Goal: Check status: Check status

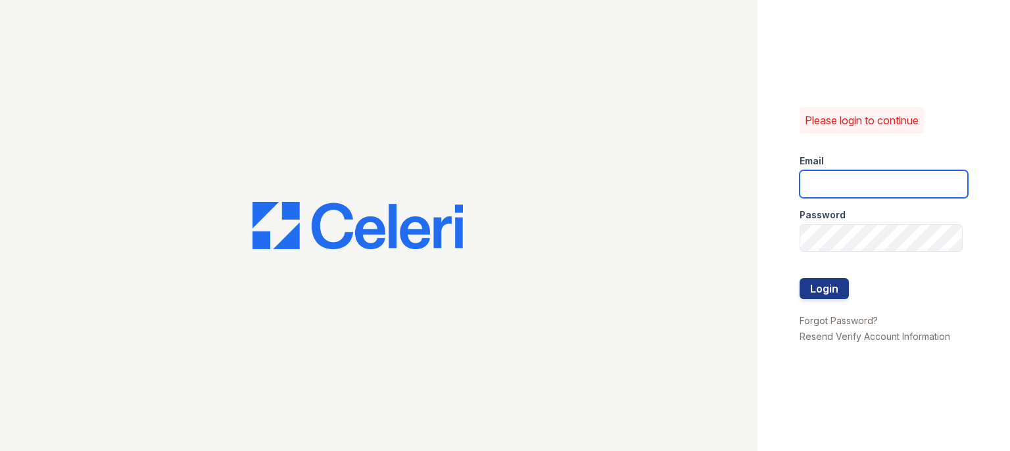
click at [838, 181] on input "email" at bounding box center [883, 184] width 168 height 28
type input "[PERSON_NAME][EMAIL_ADDRESS][PERSON_NAME][DOMAIN_NAME]"
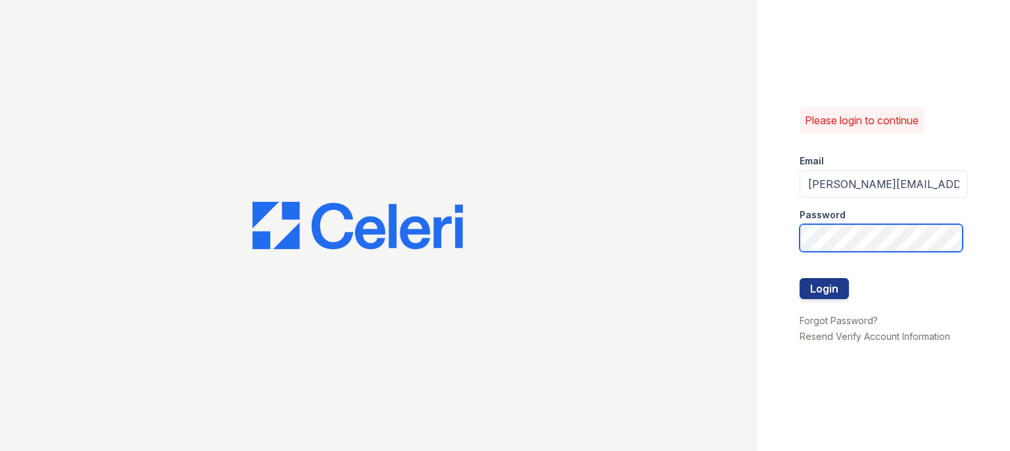
click at [799, 278] on button "Login" at bounding box center [823, 288] width 49 height 21
